Goal: Task Accomplishment & Management: Manage account settings

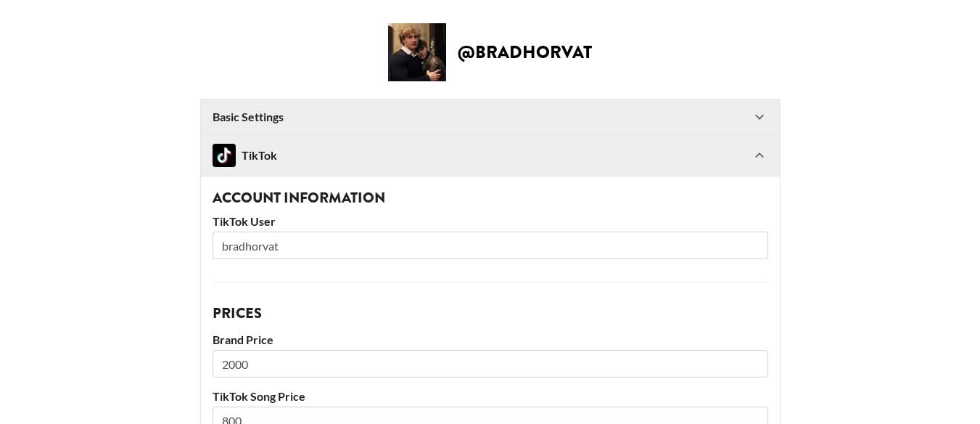
select select "USD"
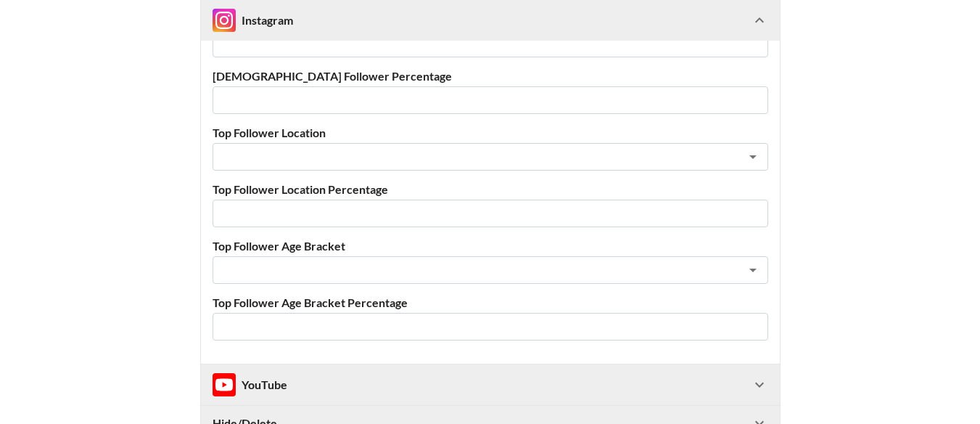
scroll to position [1554, 0]
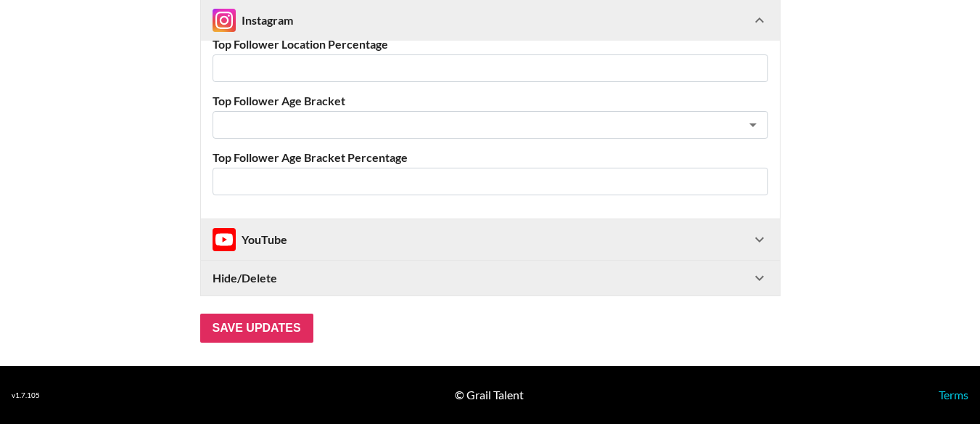
click at [766, 277] on icon at bounding box center [759, 277] width 17 height 17
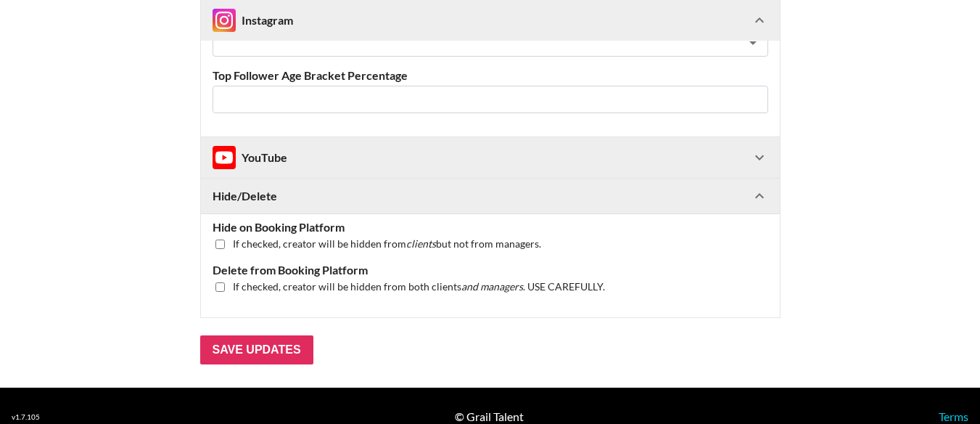
scroll to position [1658, 0]
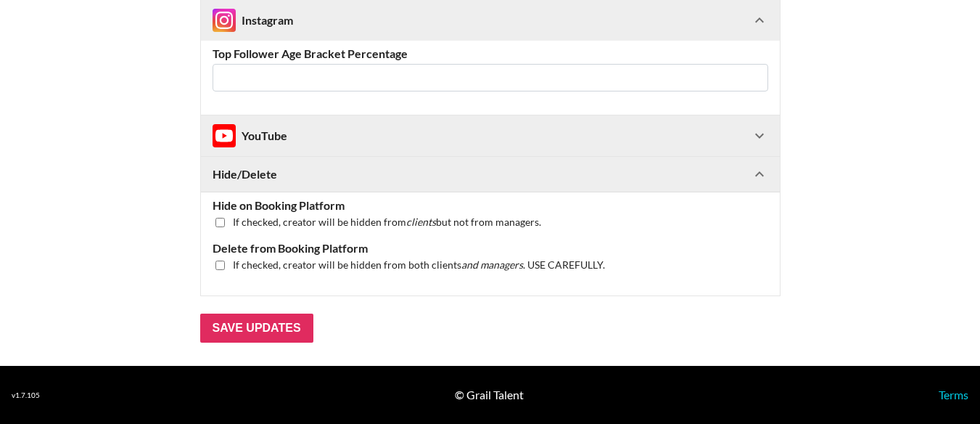
click at [769, 177] on icon at bounding box center [759, 173] width 17 height 17
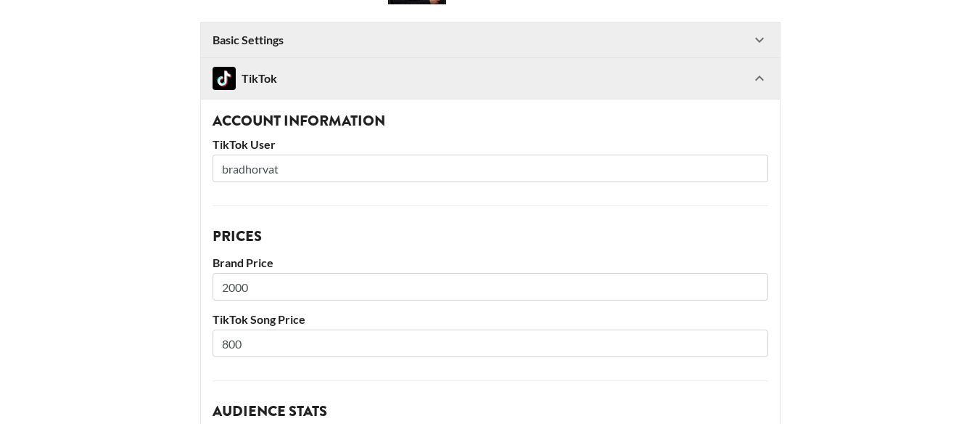
scroll to position [0, 0]
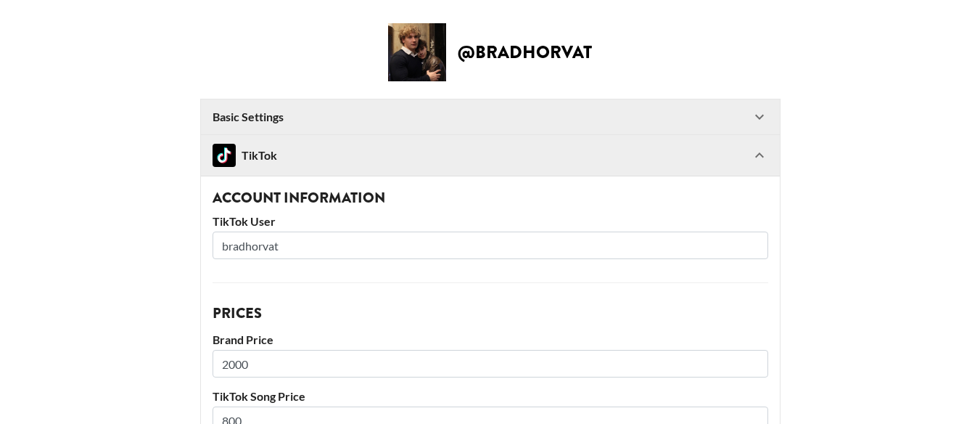
click at [769, 112] on icon at bounding box center [759, 116] width 17 height 17
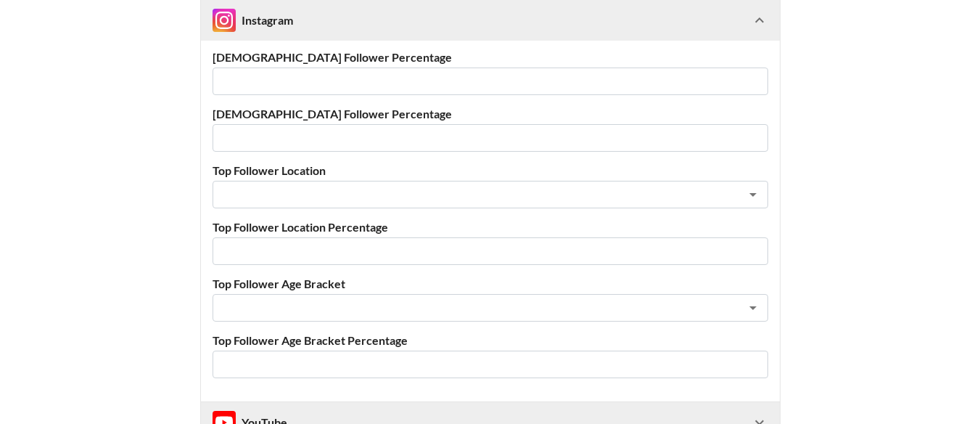
scroll to position [1959, 0]
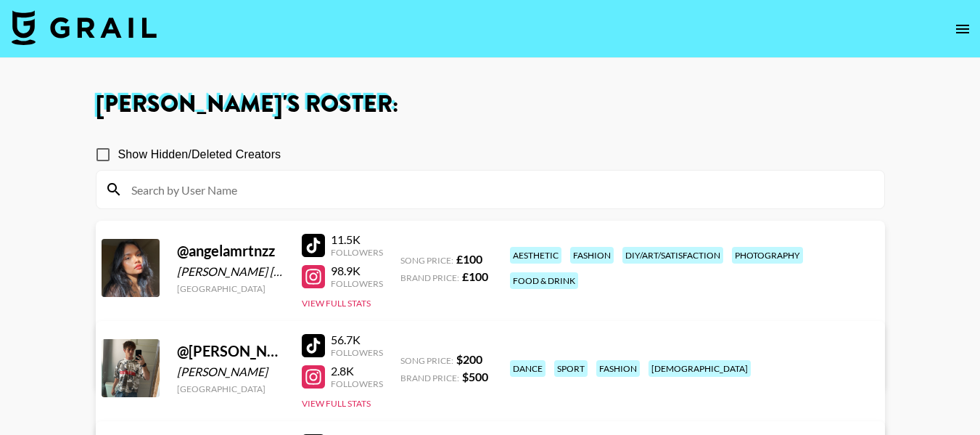
scroll to position [580, 0]
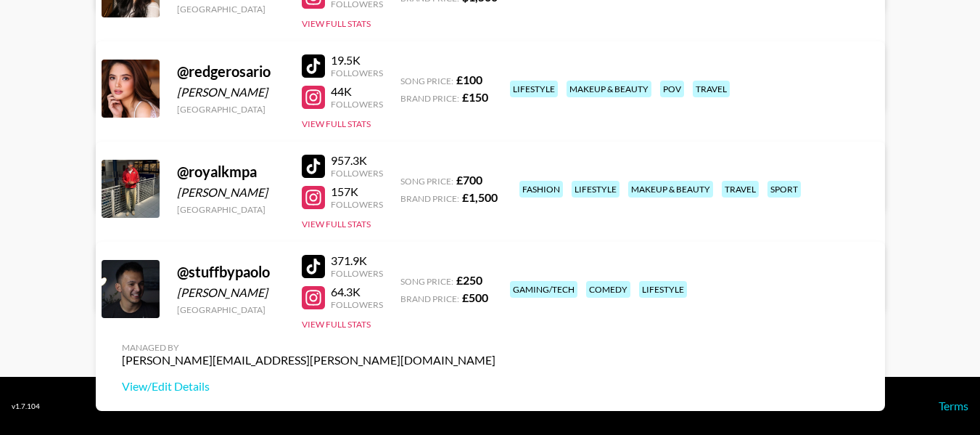
click at [496, 279] on link "View/Edit Details" at bounding box center [309, 286] width 374 height 15
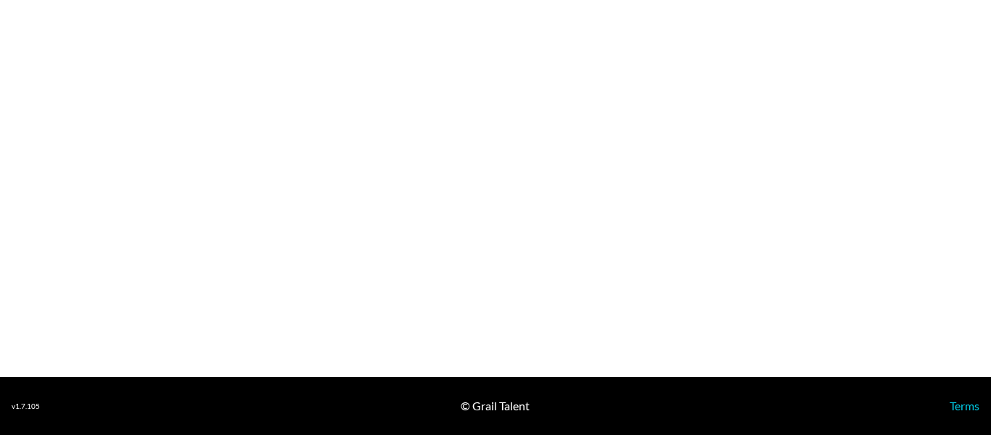
select select "GBP"
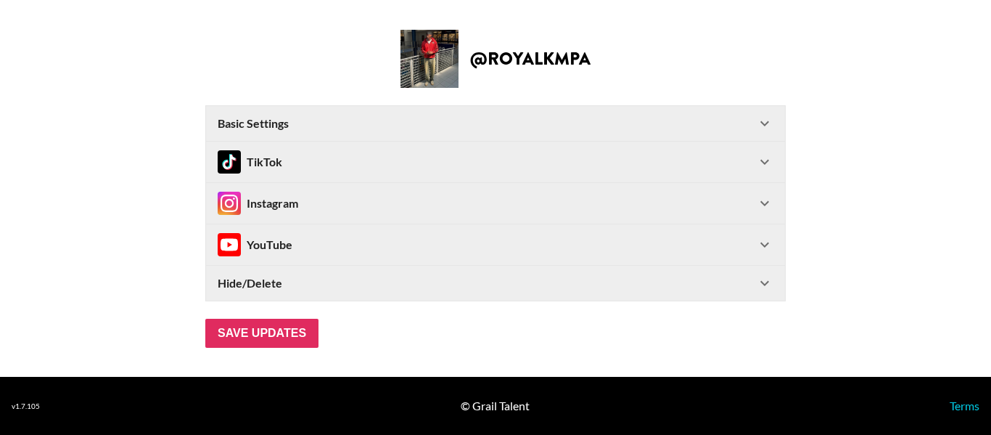
click at [766, 163] on icon at bounding box center [765, 161] width 9 height 5
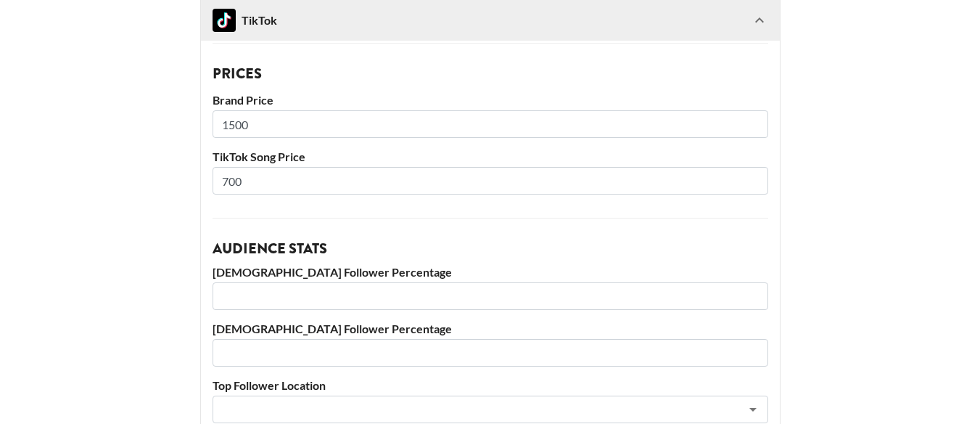
scroll to position [218, 0]
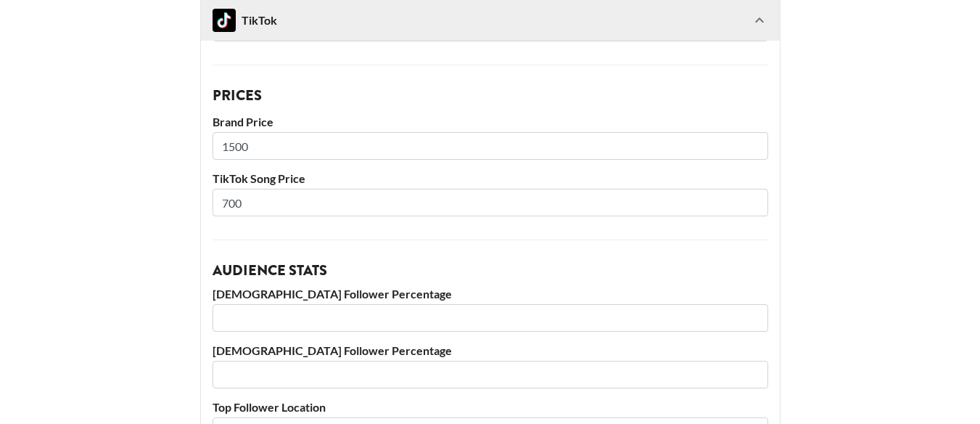
drag, startPoint x: 234, startPoint y: 202, endPoint x: 216, endPoint y: 204, distance: 17.6
click at [217, 204] on div "Account Information TikTok User royalkmpa Prices Brand Price 1500 TikTok Song P…" at bounding box center [490, 298] width 579 height 680
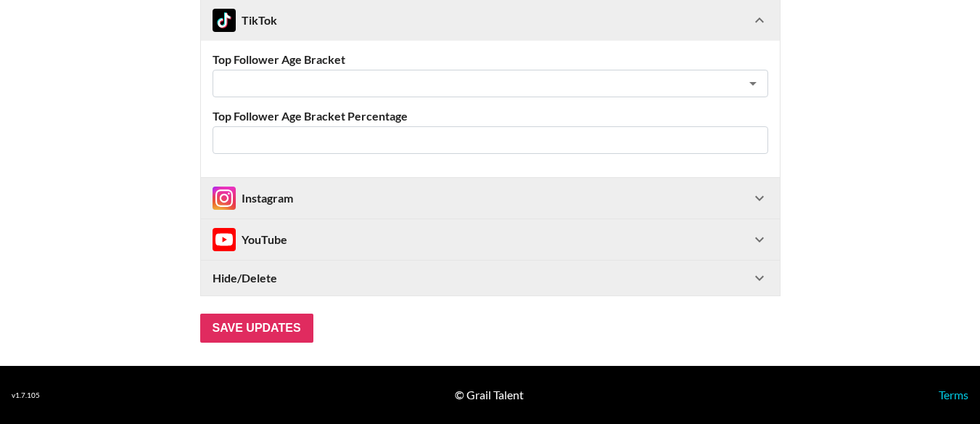
click at [756, 194] on div "Instagram" at bounding box center [490, 198] width 579 height 41
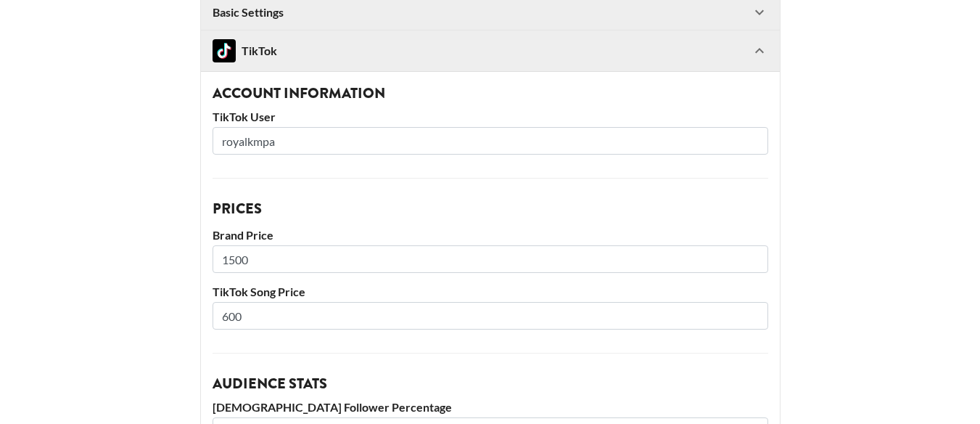
scroll to position [176, 0]
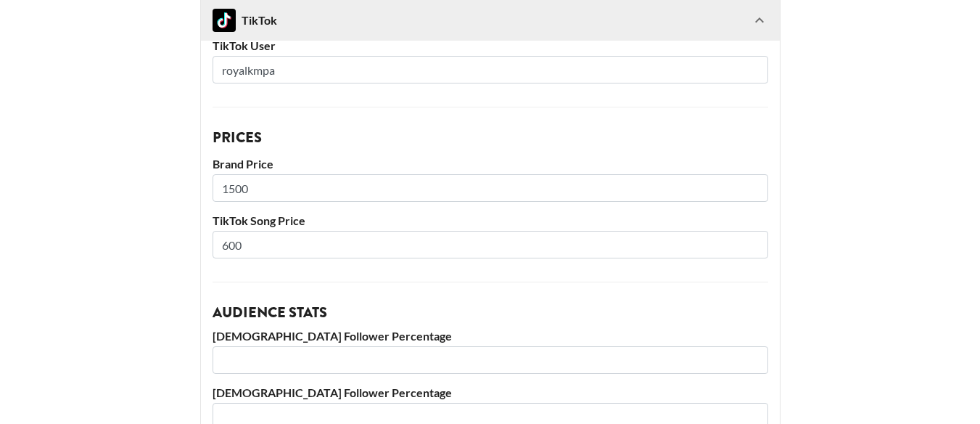
drag, startPoint x: 239, startPoint y: 244, endPoint x: 213, endPoint y: 245, distance: 26.9
click at [218, 242] on input "600" at bounding box center [491, 245] width 556 height 28
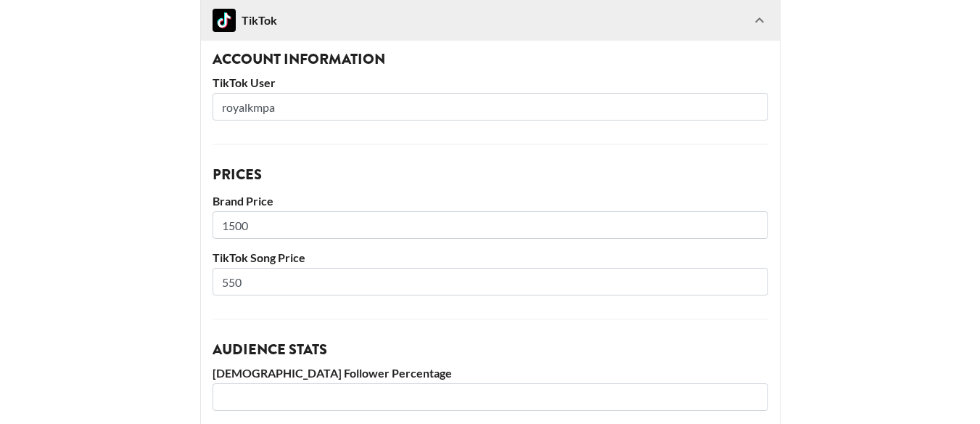
scroll to position [145, 0]
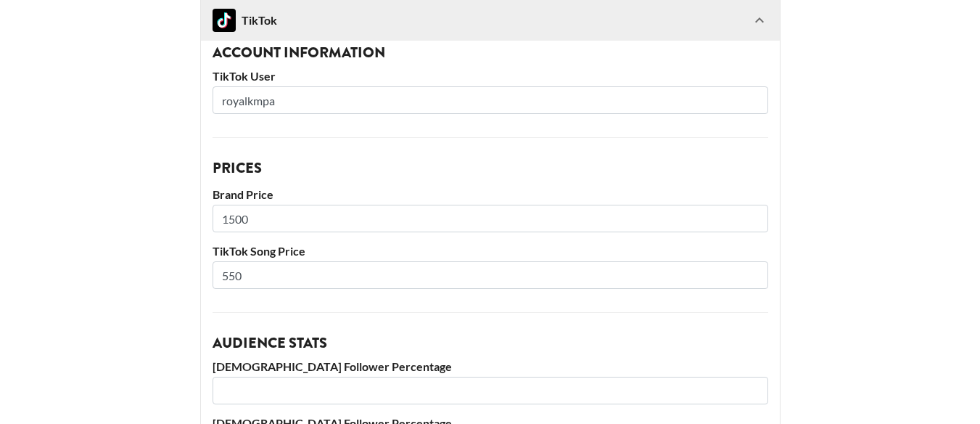
drag, startPoint x: 239, startPoint y: 273, endPoint x: 213, endPoint y: 265, distance: 26.6
click at [214, 265] on div "Account Information TikTok User royalkmpa Prices Brand Price 1500 TikTok Song P…" at bounding box center [490, 370] width 579 height 680
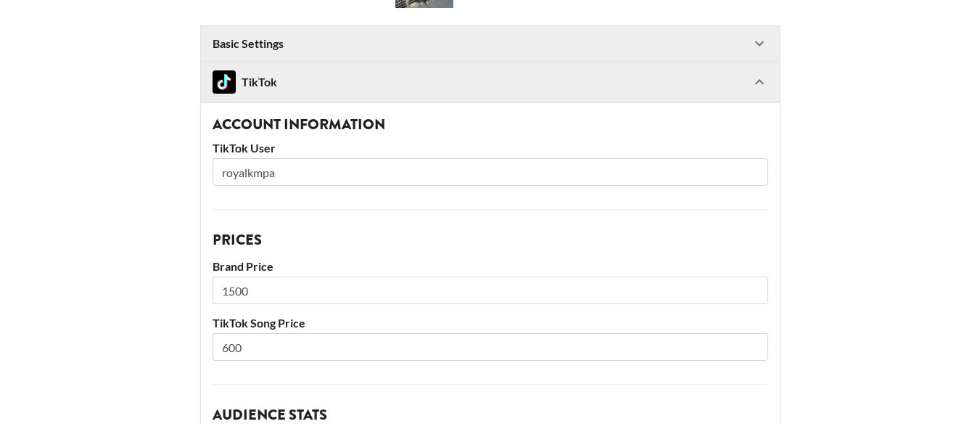
scroll to position [218, 0]
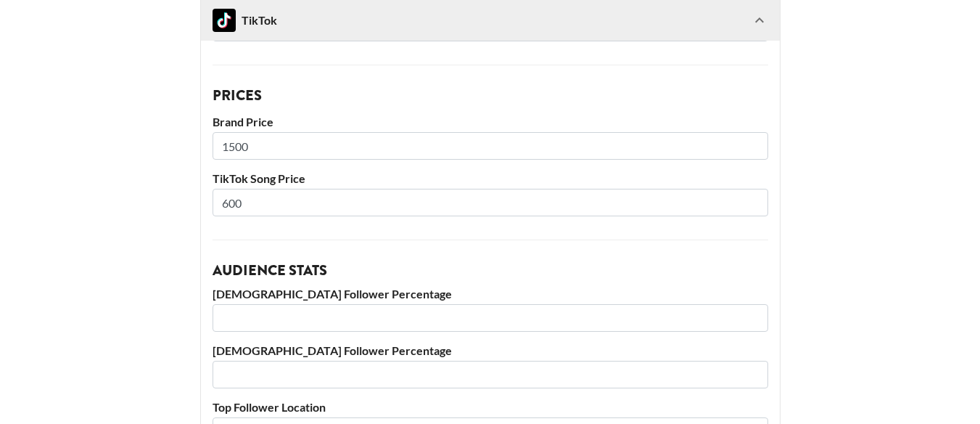
drag, startPoint x: 234, startPoint y: 204, endPoint x: 222, endPoint y: 202, distance: 11.8
click at [222, 202] on input "600" at bounding box center [491, 203] width 556 height 28
type input "700"
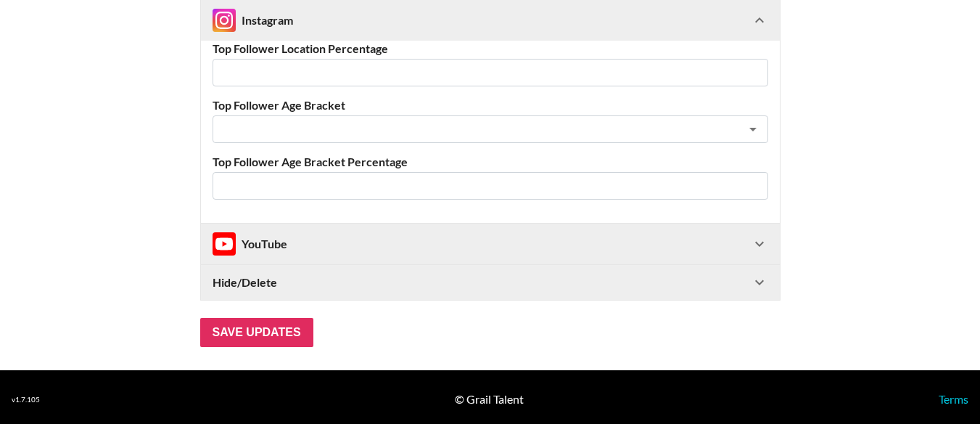
scroll to position [1554, 0]
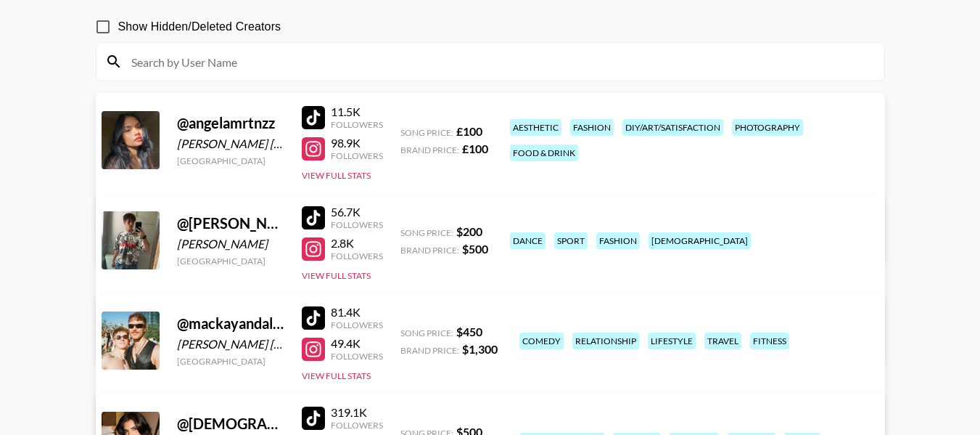
scroll to position [72, 0]
